Goal: Information Seeking & Learning: Check status

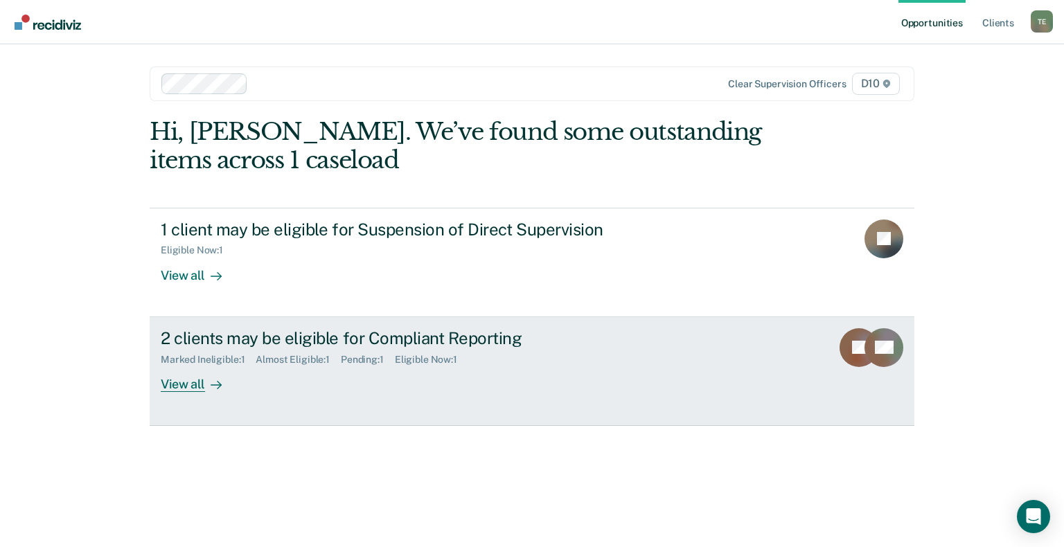
click at [177, 385] on div "View all" at bounding box center [200, 378] width 78 height 27
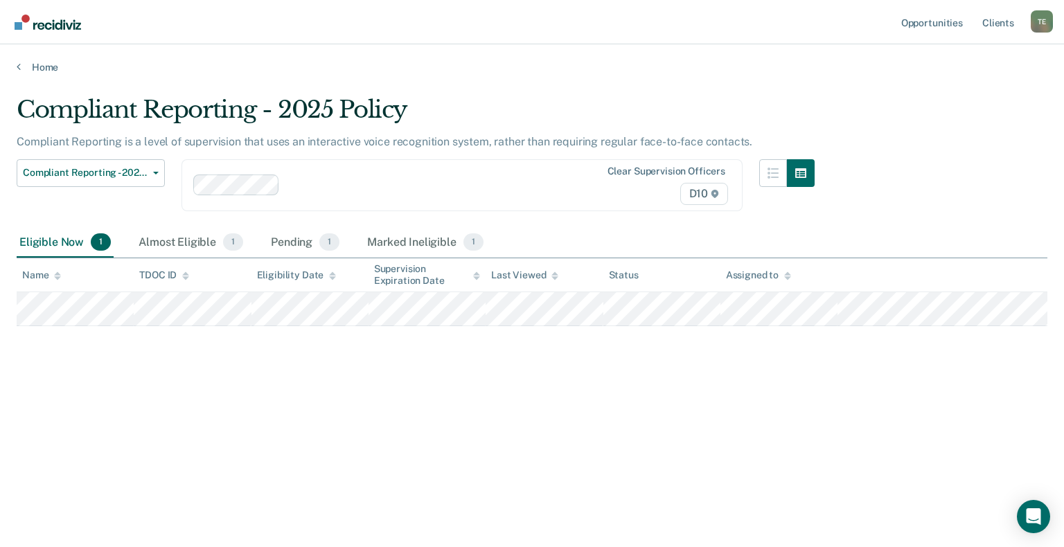
click at [574, 190] on div "Clear supervision officers D10" at bounding box center [649, 185] width 161 height 39
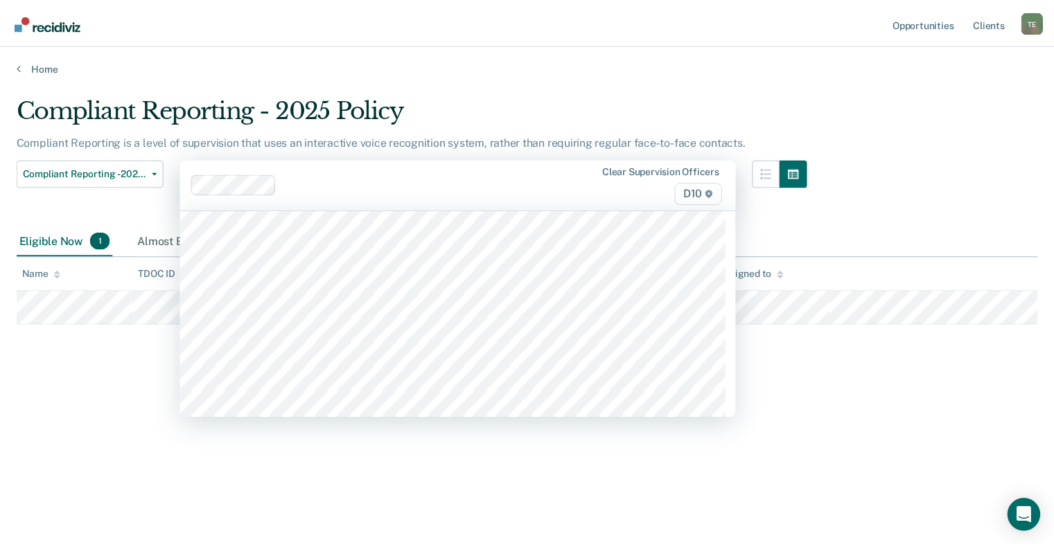
scroll to position [623, 0]
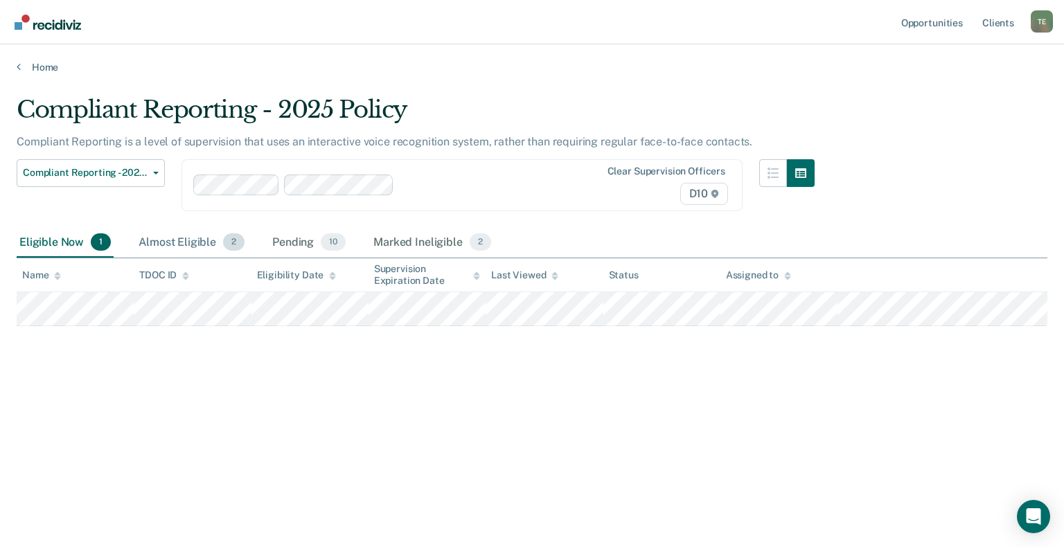
click at [168, 249] on div "Almost Eligible 2" at bounding box center [192, 243] width 112 height 30
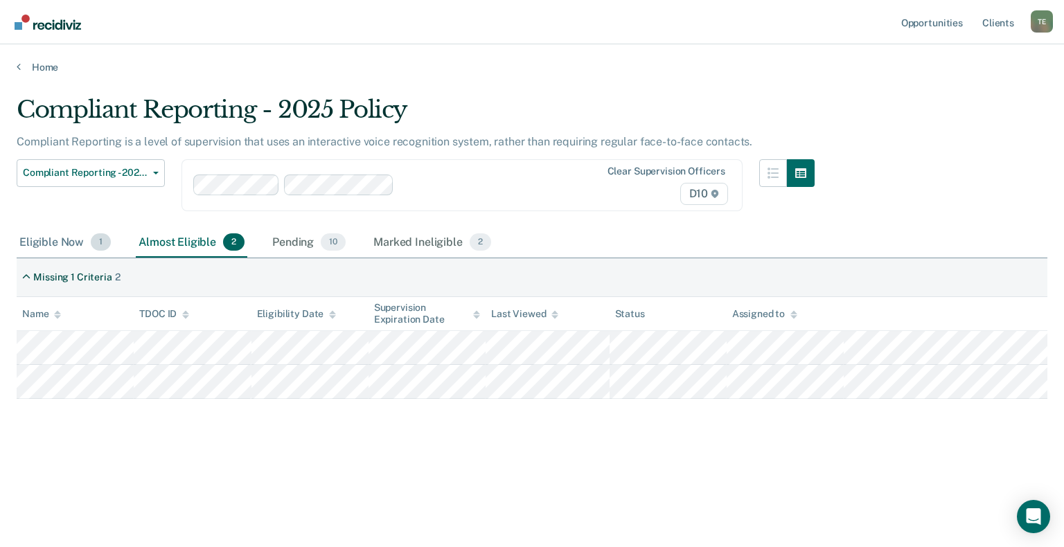
click at [49, 248] on div "Eligible Now 1" at bounding box center [65, 243] width 97 height 30
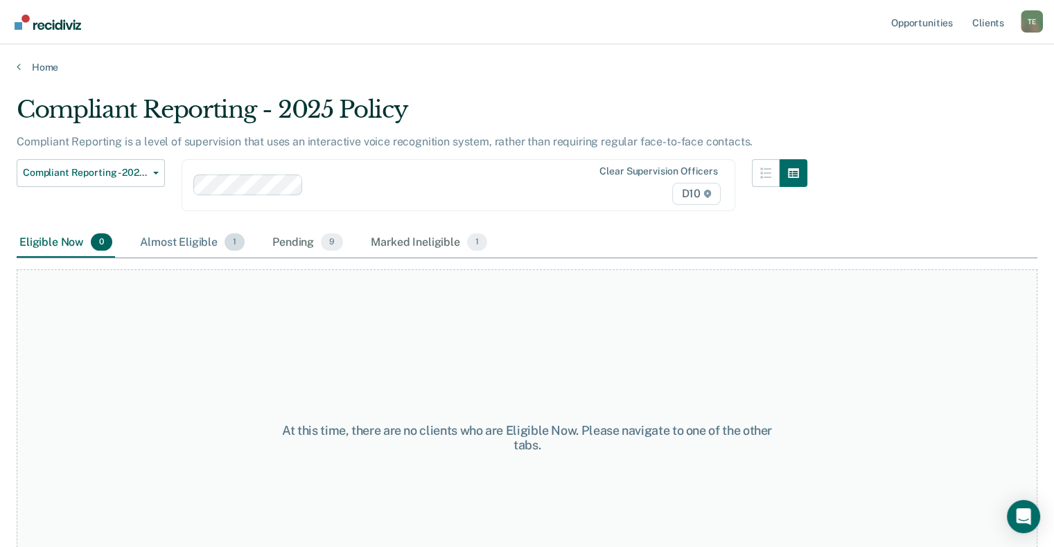
click at [176, 242] on div "Almost Eligible 1" at bounding box center [192, 243] width 110 height 30
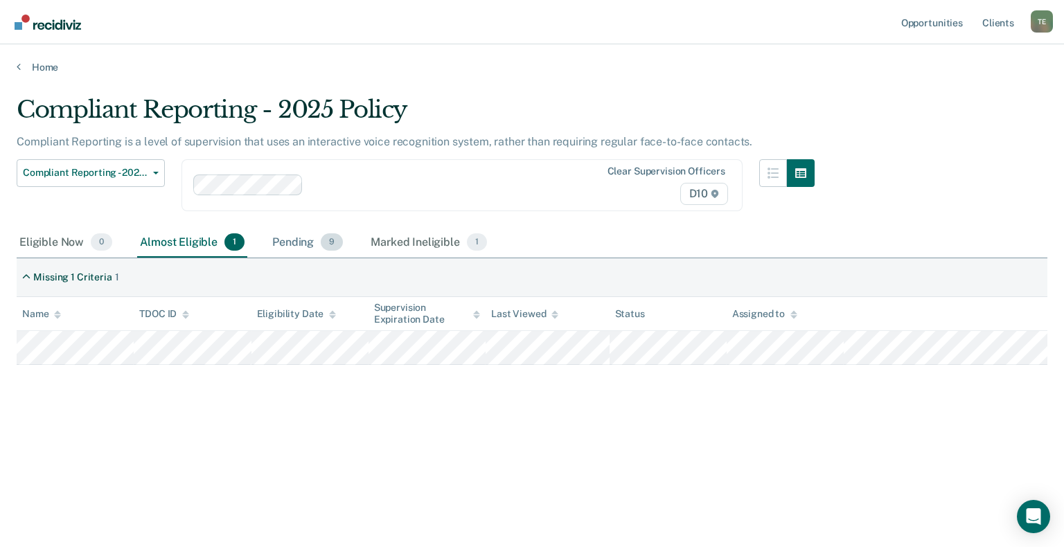
click at [296, 242] on div "Pending 9" at bounding box center [307, 243] width 76 height 30
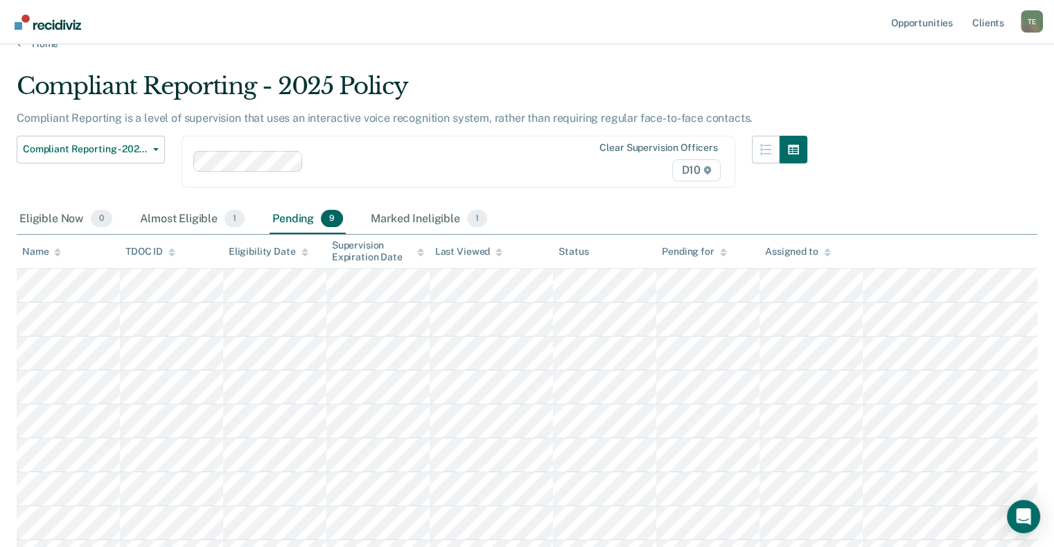
scroll to position [0, 0]
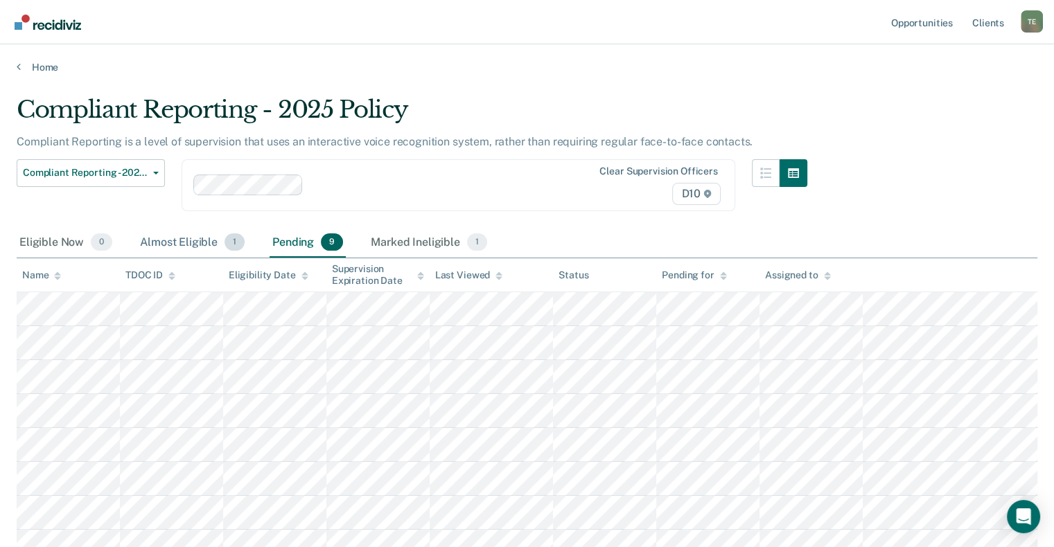
click at [189, 238] on div "Almost Eligible 1" at bounding box center [192, 243] width 110 height 30
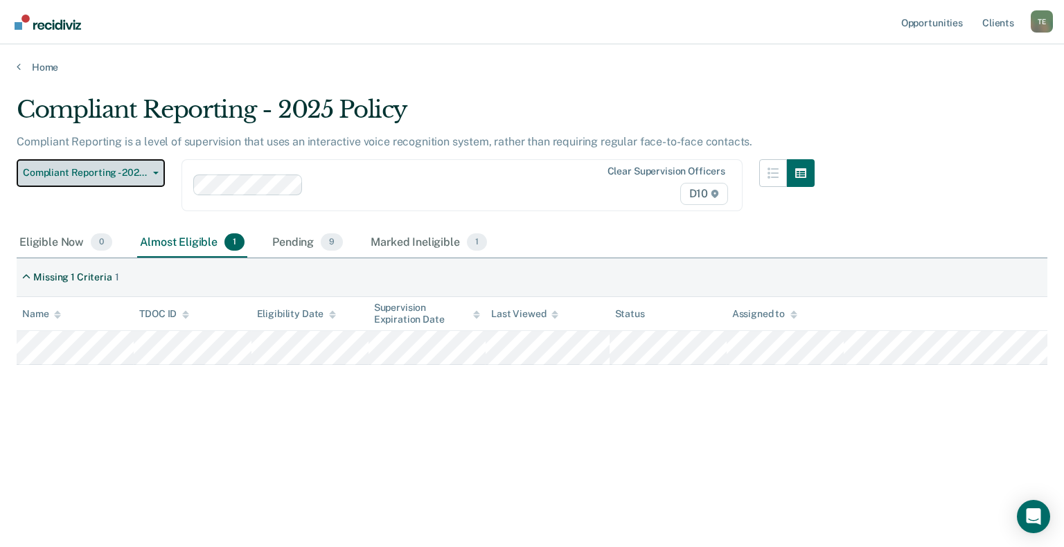
click at [146, 175] on span "Compliant Reporting - 2025 Policy" at bounding box center [85, 173] width 125 height 12
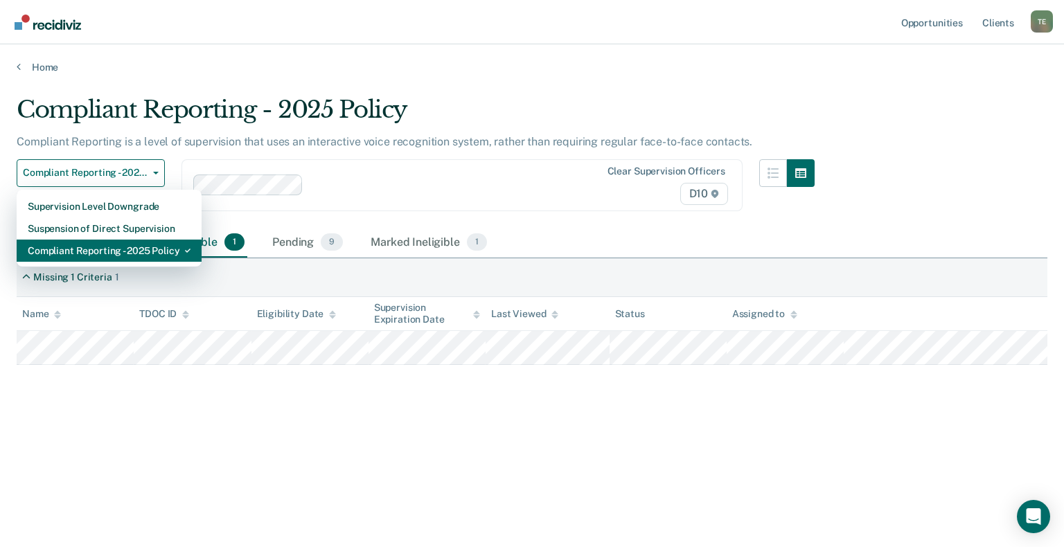
click at [144, 249] on div "Compliant Reporting - 2025 Policy" at bounding box center [109, 251] width 163 height 22
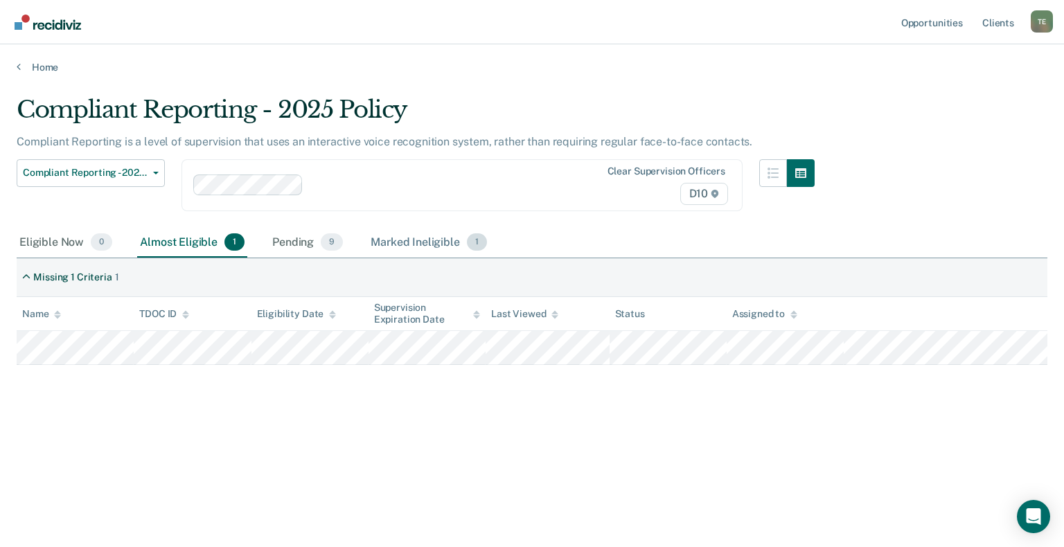
click at [447, 245] on div "Marked Ineligible 1" at bounding box center [429, 243] width 122 height 30
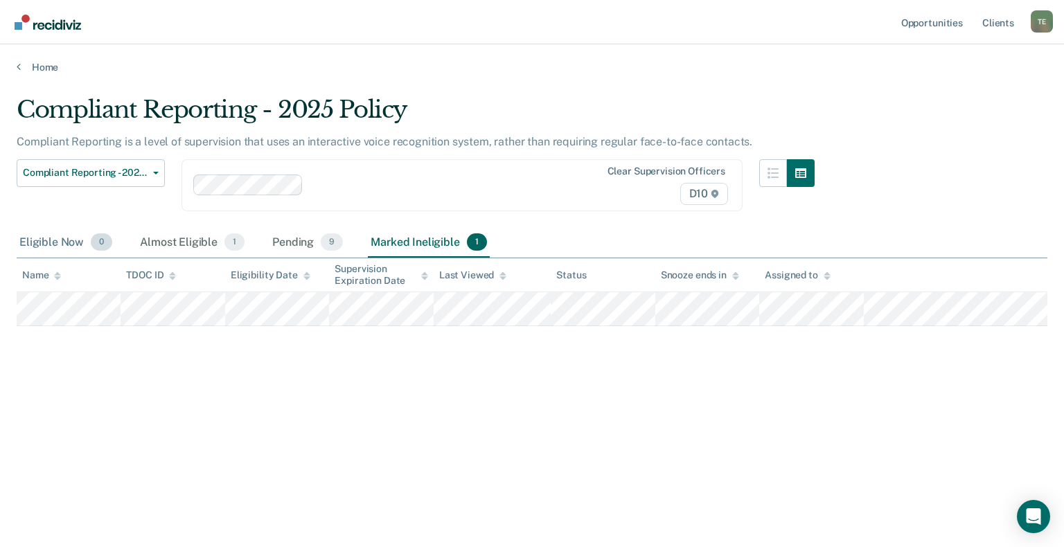
click at [47, 242] on div "Eligible Now 0" at bounding box center [66, 243] width 98 height 30
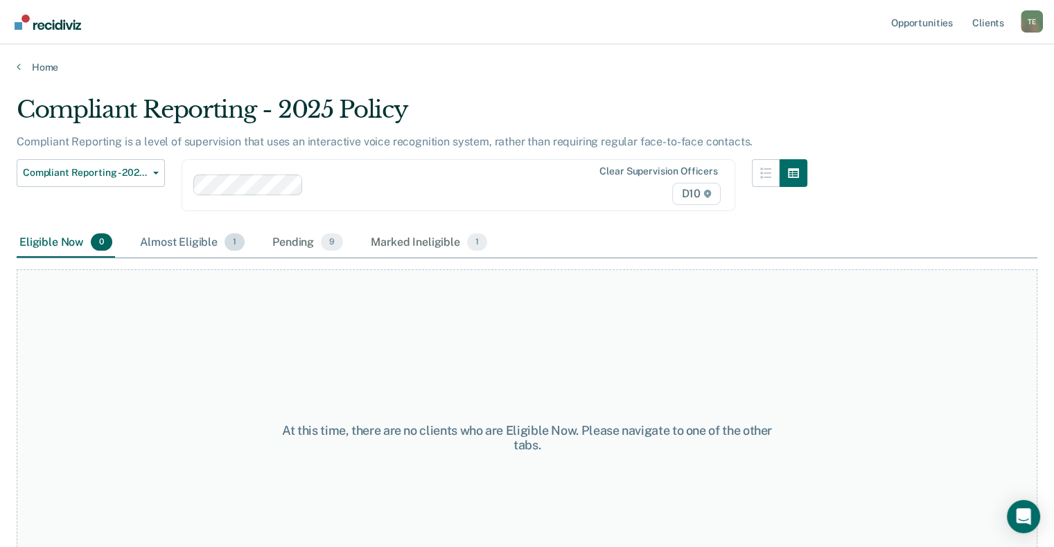
click at [175, 238] on div "Almost Eligible 1" at bounding box center [192, 243] width 110 height 30
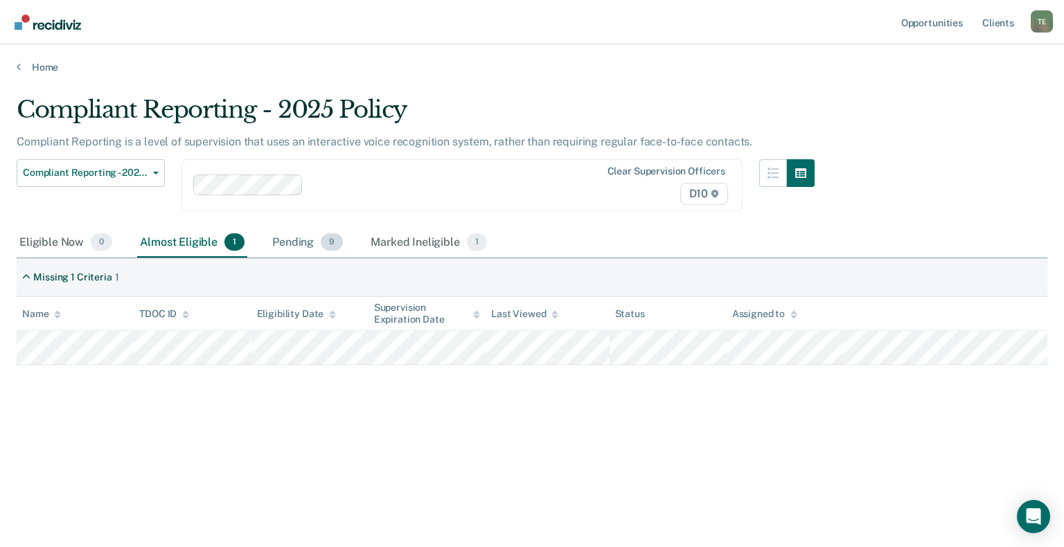
click at [292, 240] on div "Pending 9" at bounding box center [307, 243] width 76 height 30
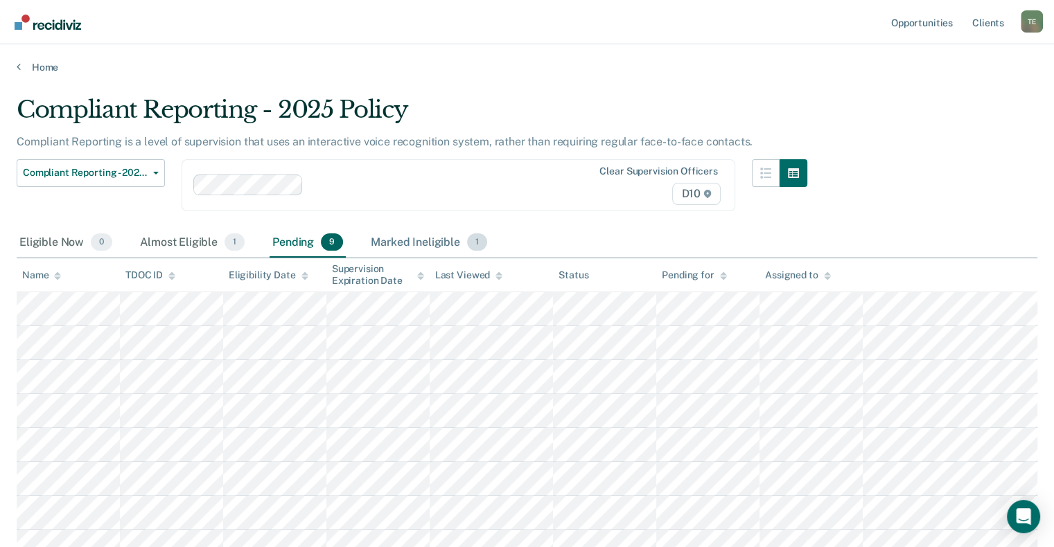
click at [386, 239] on div "Marked Ineligible 1" at bounding box center [429, 243] width 122 height 30
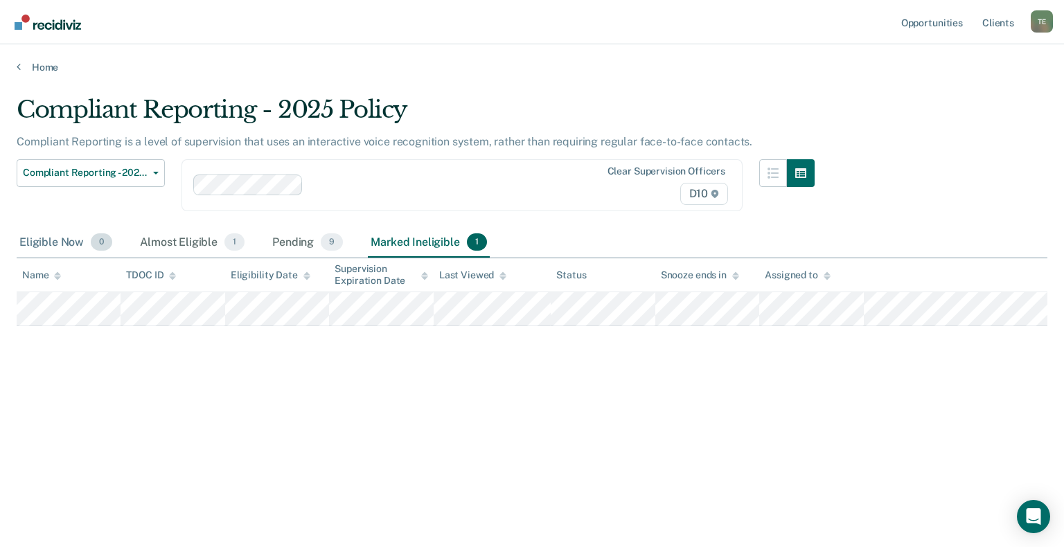
click at [47, 243] on div "Eligible Now 0" at bounding box center [66, 243] width 98 height 30
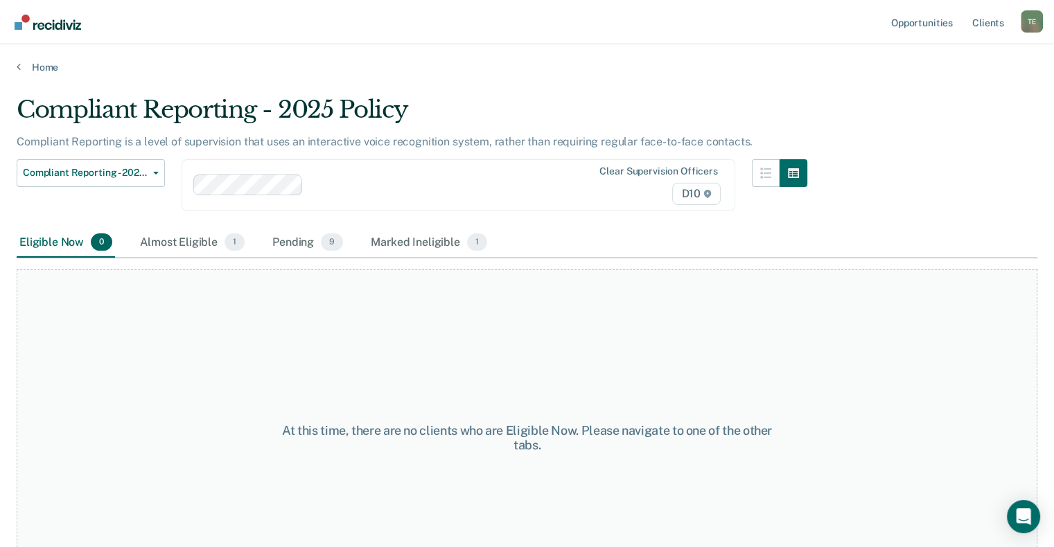
click at [1031, 19] on div "T E" at bounding box center [1031, 21] width 22 height 22
